Goal: Information Seeking & Learning: Learn about a topic

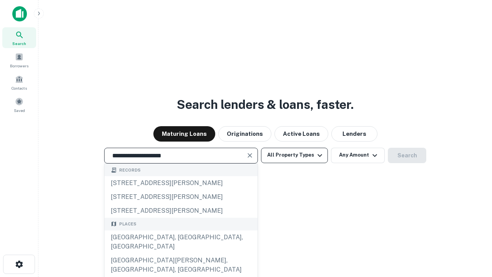
click at [181, 253] on div "[GEOGRAPHIC_DATA], [GEOGRAPHIC_DATA], [GEOGRAPHIC_DATA]" at bounding box center [181, 241] width 153 height 23
click at [294, 155] on button "All Property Types" at bounding box center [294, 155] width 67 height 15
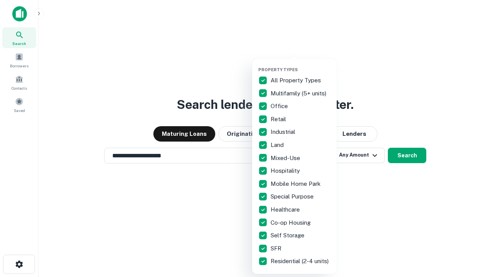
type input "**********"
click at [301, 65] on button "button" at bounding box center [300, 65] width 85 height 0
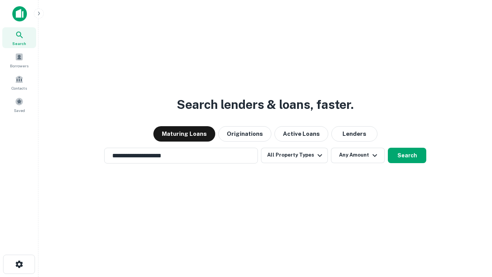
scroll to position [12, 0]
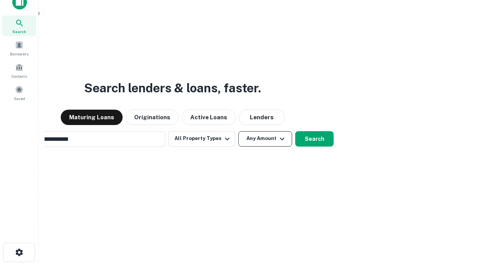
click at [238, 131] on button "Any Amount" at bounding box center [265, 138] width 54 height 15
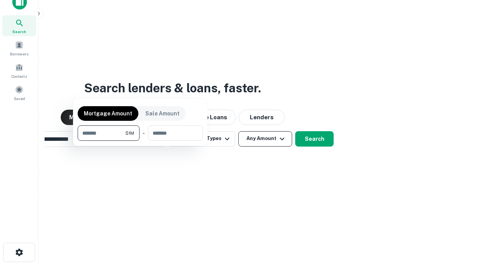
scroll to position [12, 0]
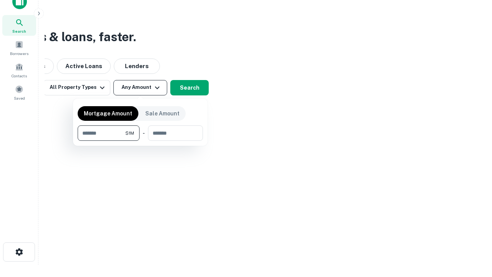
type input "*******"
click at [140, 141] on button "button" at bounding box center [140, 141] width 125 height 0
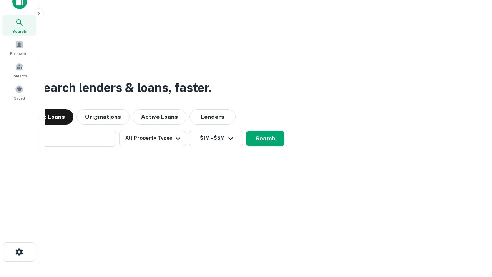
scroll to position [12, 0]
click at [246, 131] on button "Search" at bounding box center [265, 138] width 38 height 15
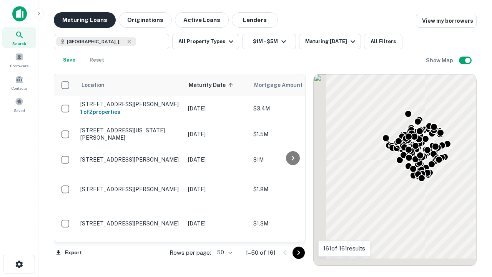
click at [85, 20] on button "Maturing Loans" at bounding box center [85, 19] width 62 height 15
